Goal: Information Seeking & Learning: Learn about a topic

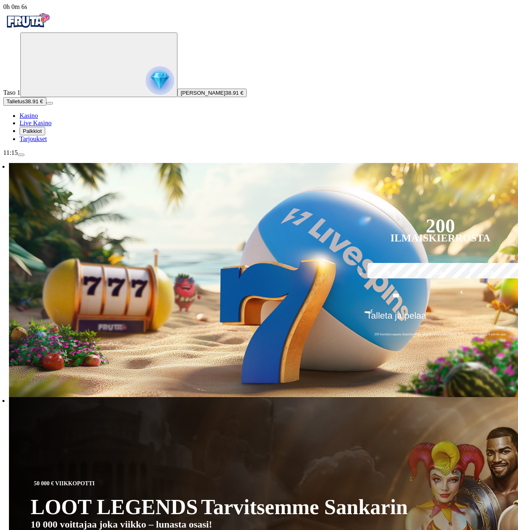
click at [42, 134] on span "Palkkiot" at bounding box center [32, 131] width 19 height 6
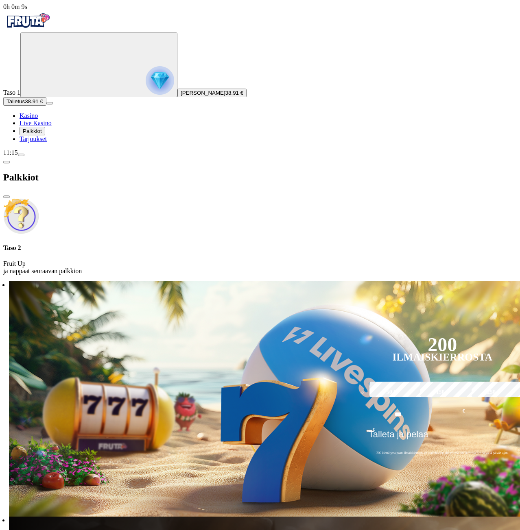
click at [161, 260] on p "Fruit Up ja nappaat seuraavan palkkion" at bounding box center [259, 267] width 513 height 15
click at [159, 244] on h4 "Taso 2" at bounding box center [259, 247] width 513 height 7
click at [39, 198] on img at bounding box center [21, 216] width 36 height 36
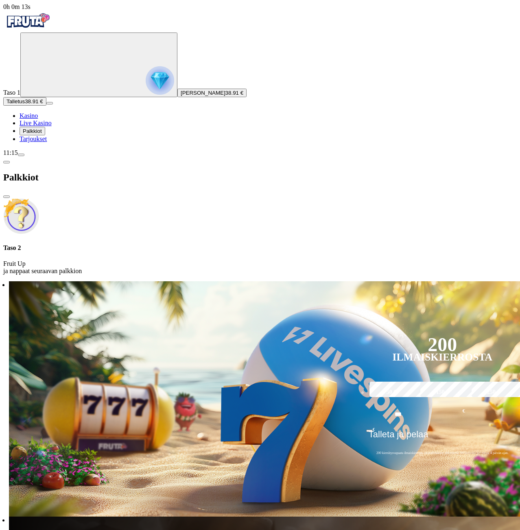
click at [47, 142] on span "Tarjoukset" at bounding box center [33, 138] width 27 height 7
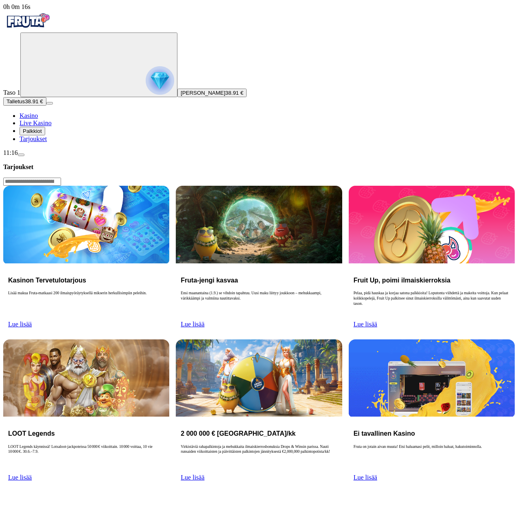
click at [204, 321] on link "Lue lisää" at bounding box center [193, 324] width 24 height 7
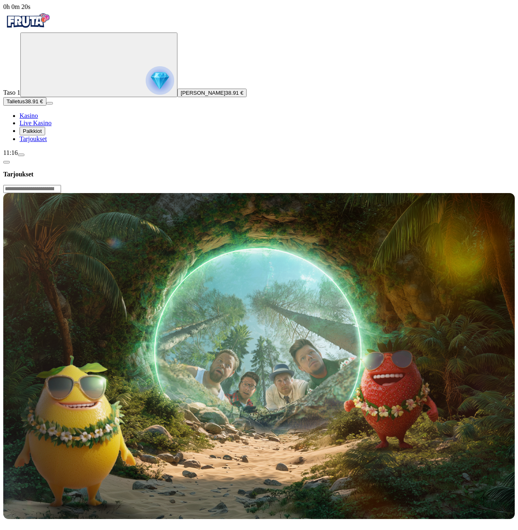
click at [41, 135] on button "Palkkiot" at bounding box center [33, 131] width 26 height 9
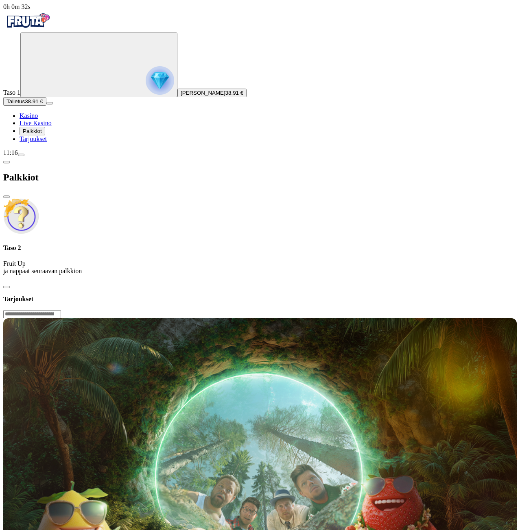
click at [40, 134] on span "Palkkiot" at bounding box center [32, 131] width 19 height 6
click at [349, 281] on div at bounding box center [259, 281] width 513 height 0
